Goal: Information Seeking & Learning: Learn about a topic

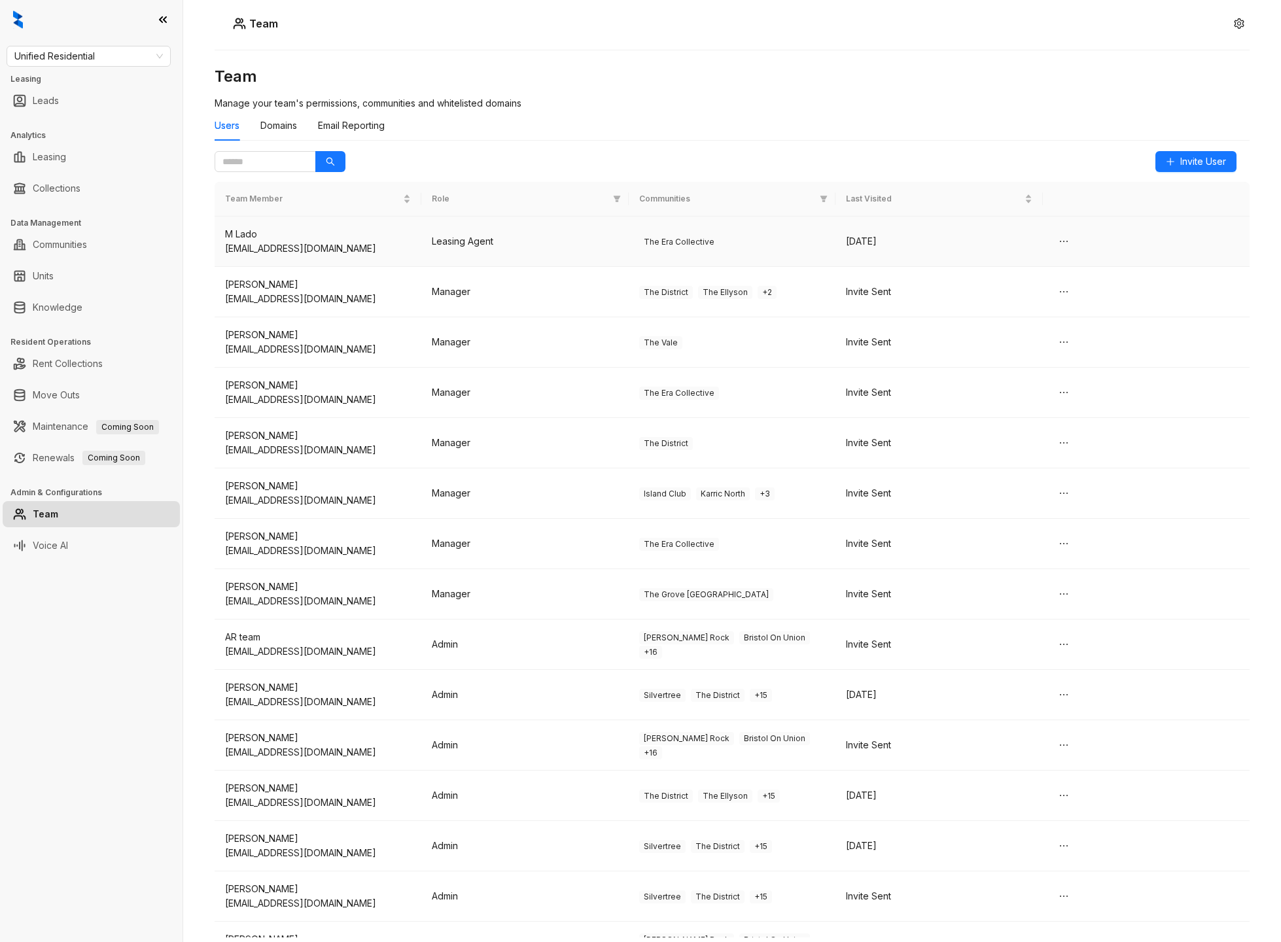
click at [643, 244] on span "The Era Collective" at bounding box center [679, 242] width 80 height 13
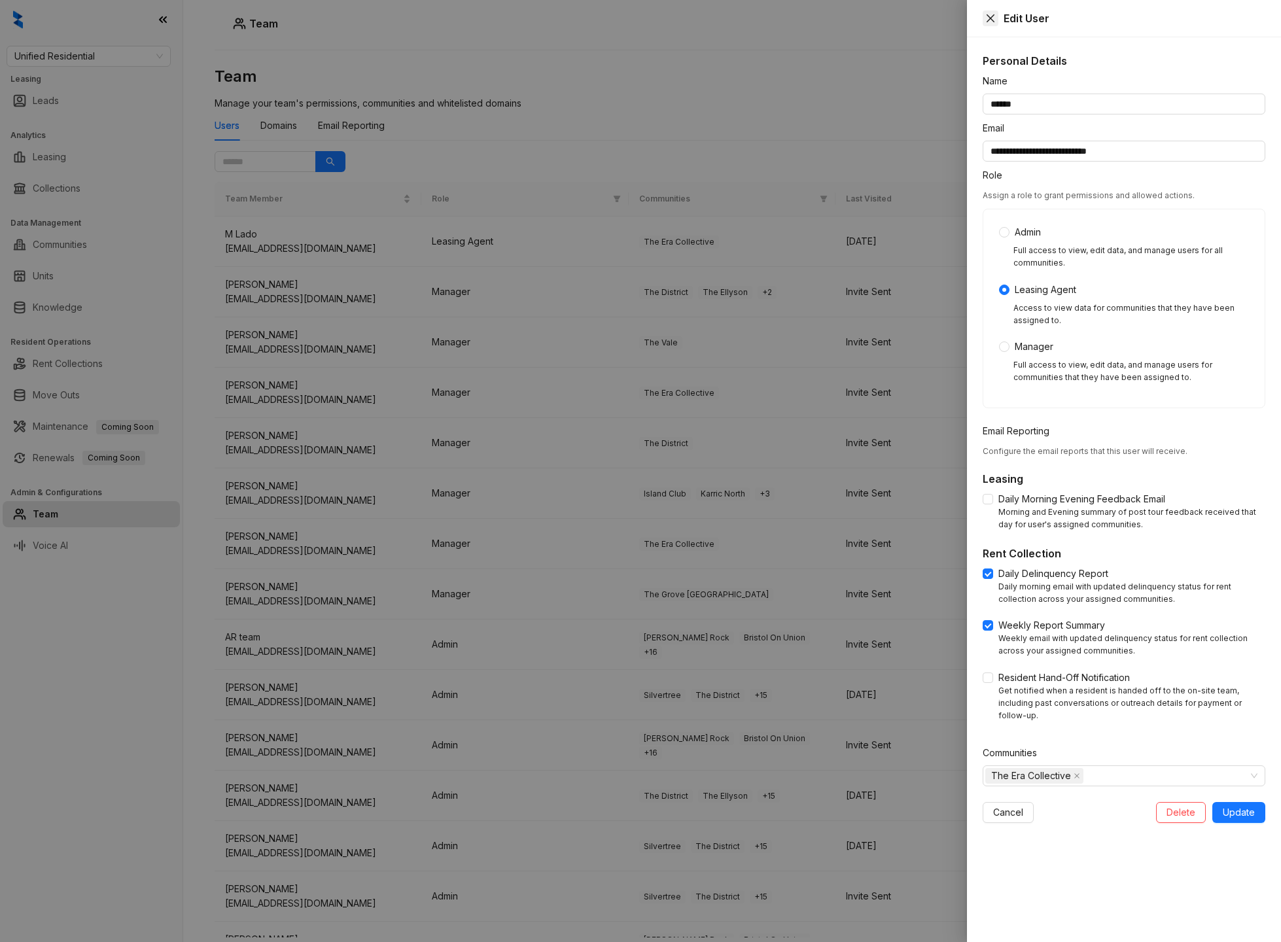
click at [990, 18] on icon "close" at bounding box center [991, 18] width 8 height 8
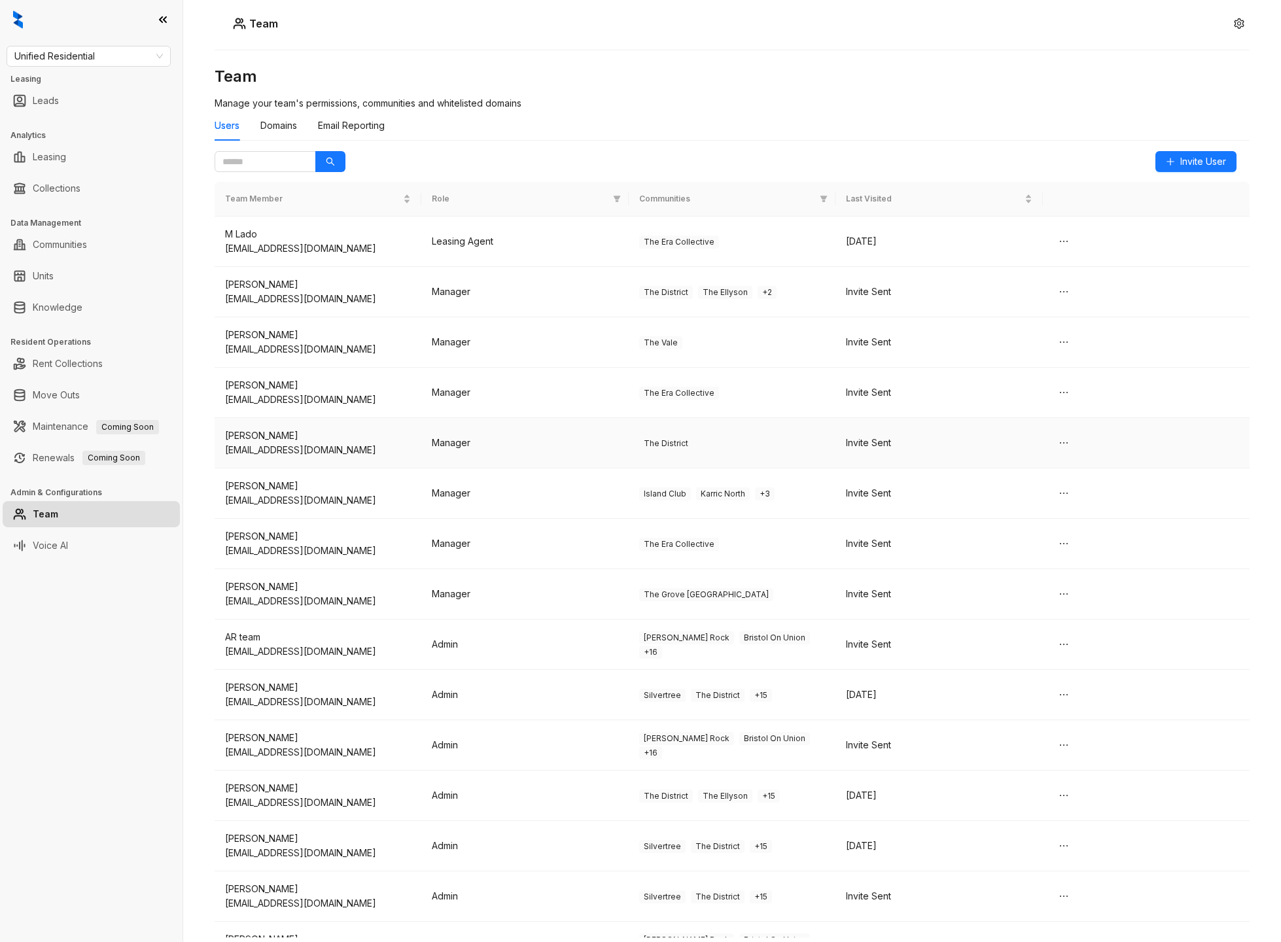
scroll to position [135, 0]
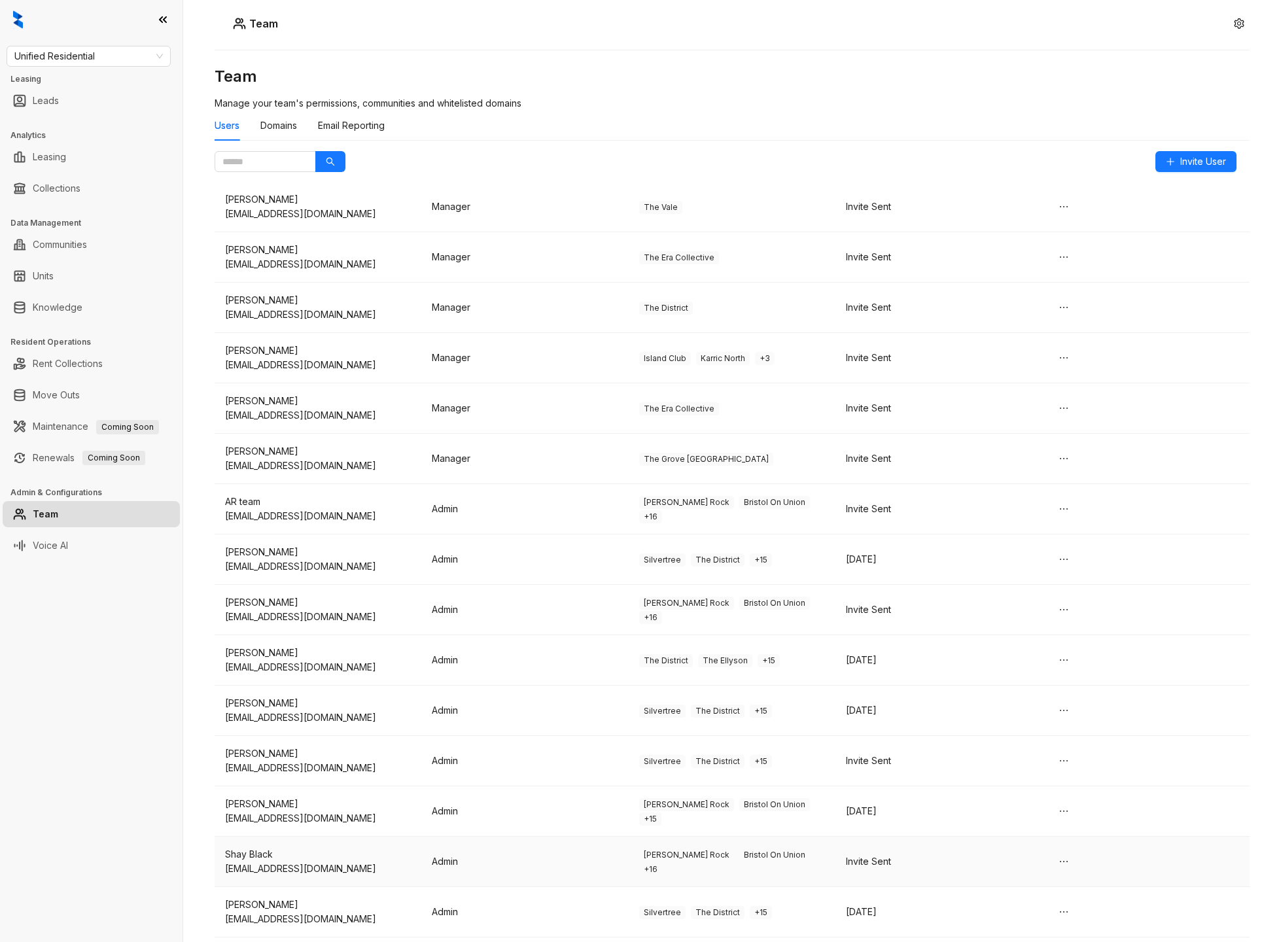
click at [807, 856] on td "Brant Rock Bristol On Union + 16" at bounding box center [732, 862] width 207 height 50
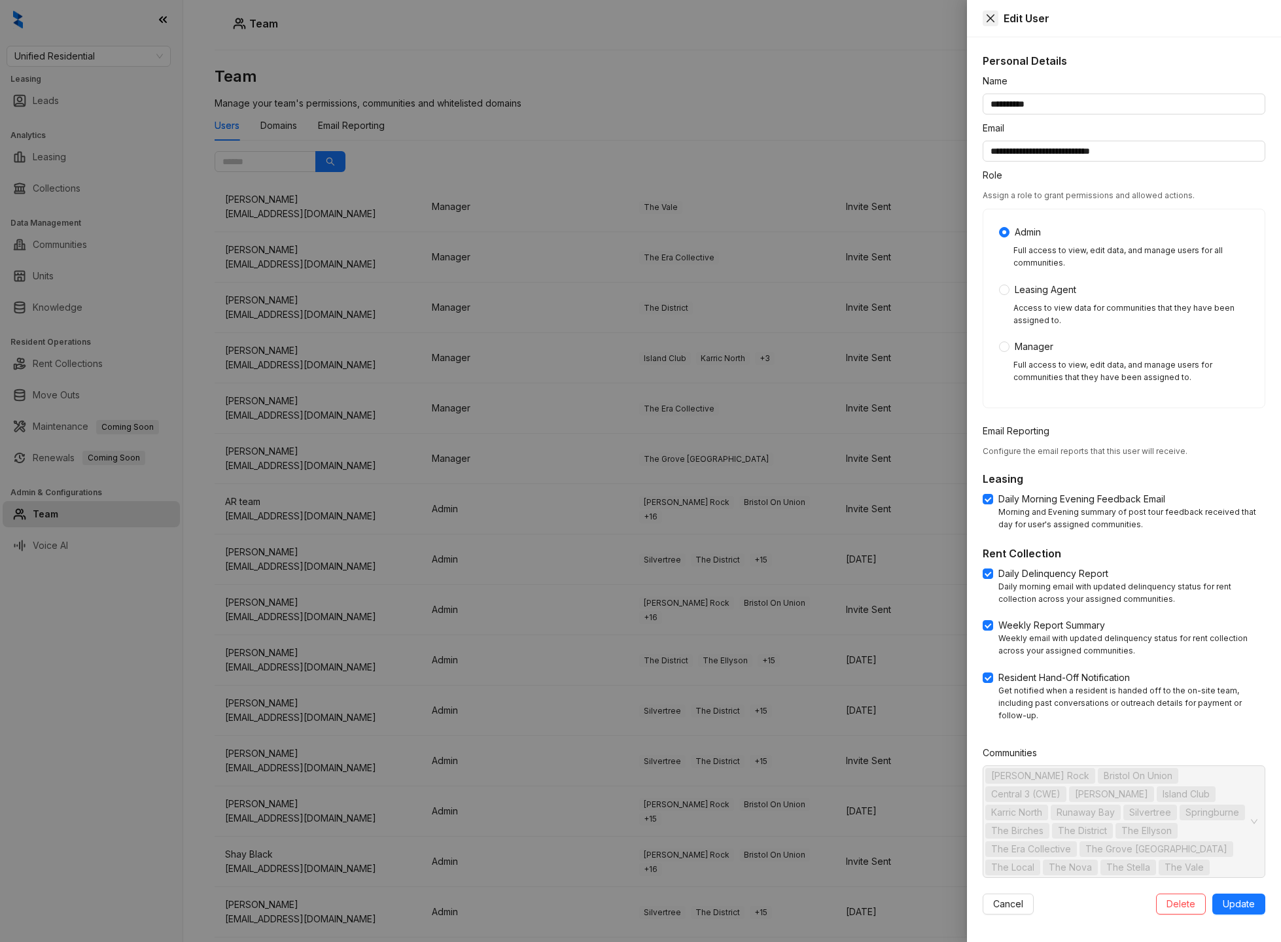
click at [983, 19] on button "Close" at bounding box center [991, 18] width 16 height 16
